Goal: Task Accomplishment & Management: Manage account settings

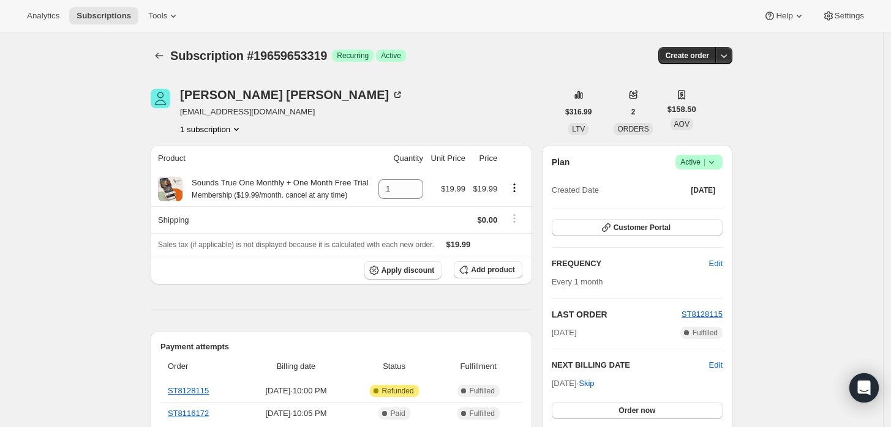
click at [709, 163] on icon at bounding box center [711, 162] width 12 height 12
click at [706, 209] on span "Cancel subscription" at bounding box center [702, 206] width 69 height 9
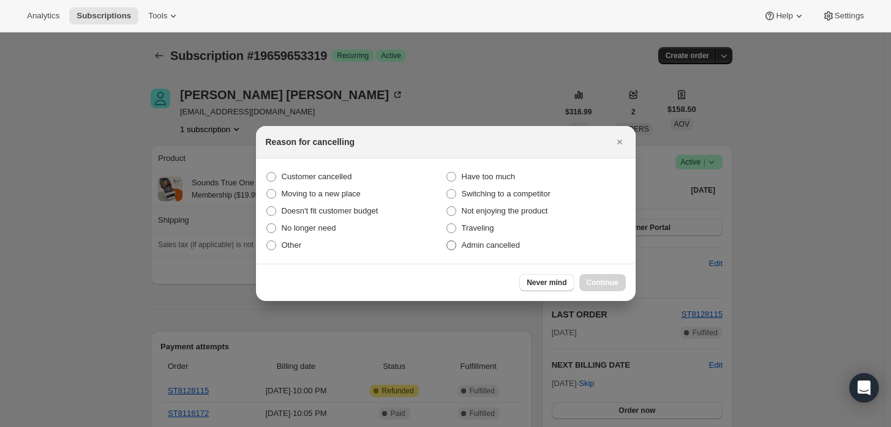
drag, startPoint x: 498, startPoint y: 247, endPoint x: 507, endPoint y: 253, distance: 10.5
click at [498, 248] on span "Admin cancelled" at bounding box center [490, 245] width 58 height 9
click at [447, 241] on input "Admin cancelled" at bounding box center [446, 241] width 1 height 1
radio input "true"
click at [608, 286] on span "Continue" at bounding box center [602, 283] width 32 height 10
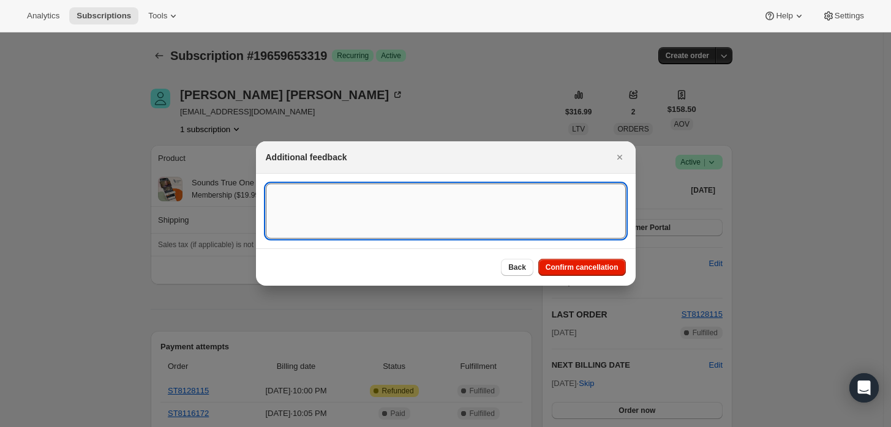
click at [549, 234] on textarea ":rbj:" at bounding box center [446, 211] width 360 height 55
type textarea "Customer requested cancellation and refund."
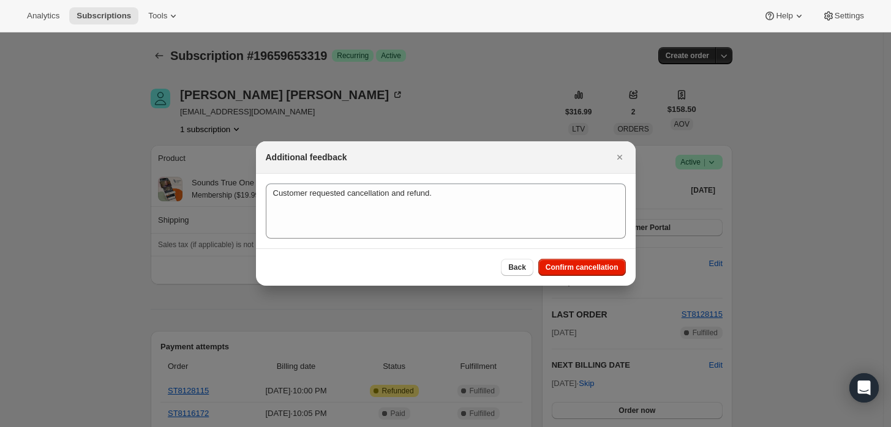
click at [568, 258] on div "Back Confirm cancellation" at bounding box center [445, 266] width 379 height 37
click at [577, 264] on span "Confirm cancellation" at bounding box center [581, 268] width 73 height 10
